Goal: Information Seeking & Learning: Learn about a topic

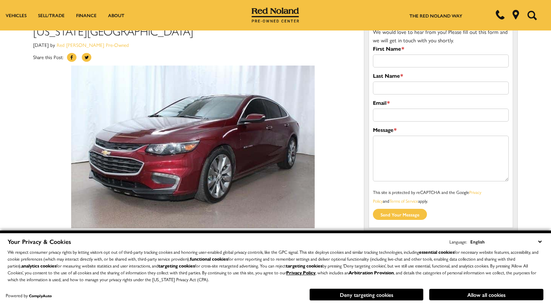
scroll to position [38, 0]
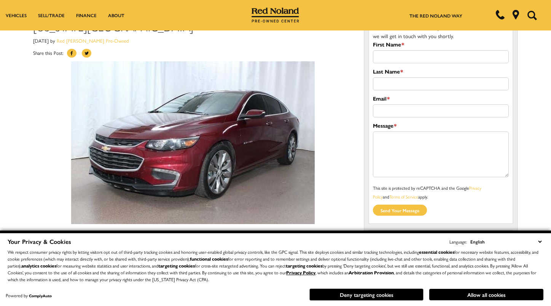
click at [366, 292] on button "Deny targeting cookies" at bounding box center [366, 294] width 114 height 12
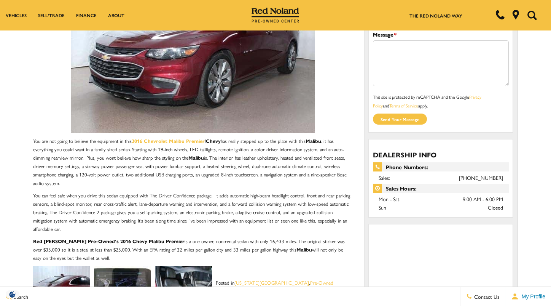
scroll to position [152, 0]
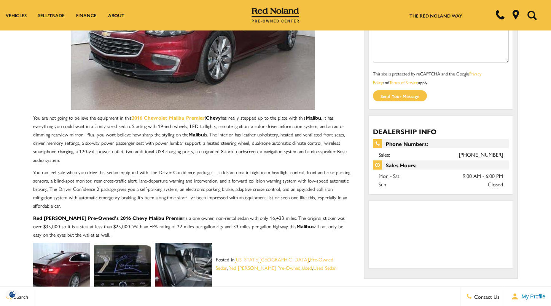
click at [55, 263] on img at bounding box center [61, 270] width 57 height 57
click at [69, 265] on img at bounding box center [61, 270] width 57 height 57
click at [62, 269] on img at bounding box center [61, 270] width 57 height 57
click at [60, 268] on img at bounding box center [61, 270] width 57 height 57
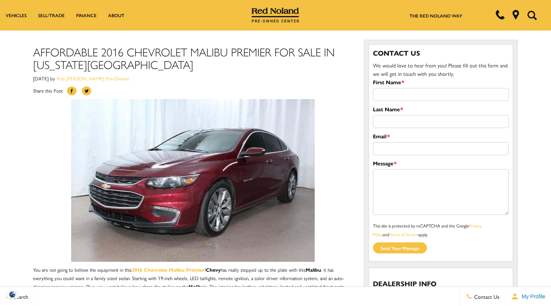
scroll to position [0, 0]
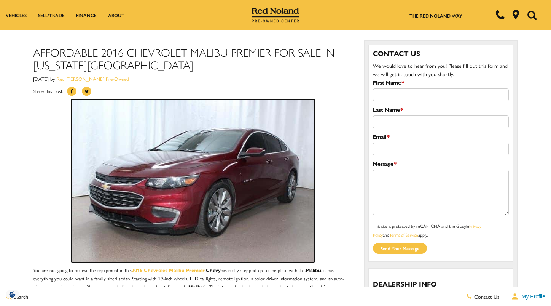
click at [297, 197] on img at bounding box center [193, 180] width 244 height 162
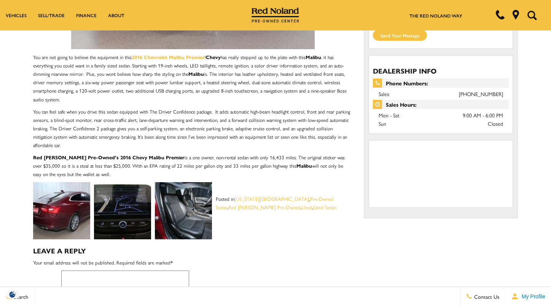
scroll to position [304, 0]
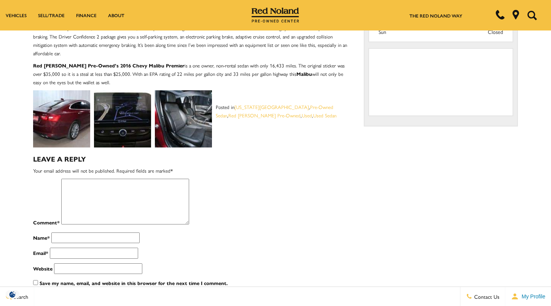
click at [56, 115] on img at bounding box center [61, 118] width 57 height 57
click at [56, 119] on img at bounding box center [61, 118] width 57 height 57
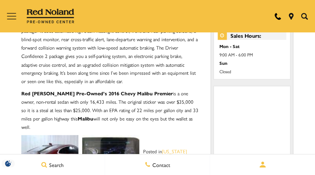
scroll to position [353, 0]
